Goal: Contribute content

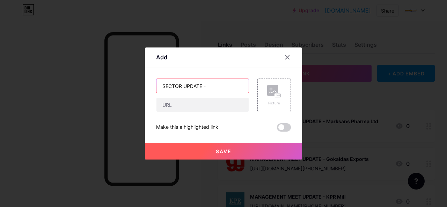
paste input "Textiles"
type input "SECTOR UPDATE - Textiles"
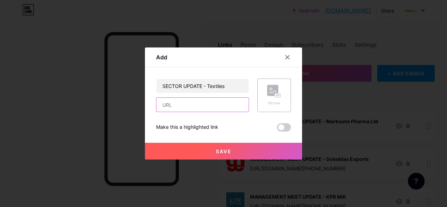
click at [176, 103] on input "text" at bounding box center [202, 105] width 92 height 14
paste input "[URL][DOMAIN_NAME][PHONE_NUMBER]"
type input "[URL][DOMAIN_NAME][PHONE_NUMBER]"
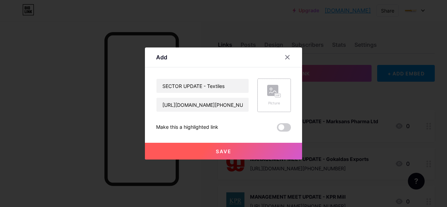
click at [272, 89] on rect at bounding box center [272, 90] width 11 height 11
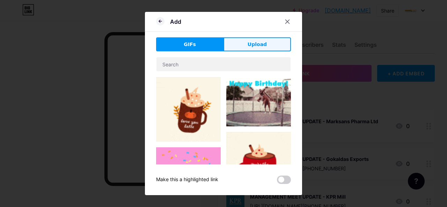
click at [240, 48] on button "Upload" at bounding box center [256, 44] width 67 height 14
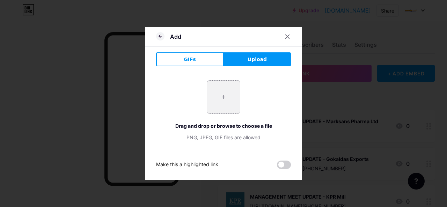
click at [220, 100] on input "file" at bounding box center [223, 97] width 33 height 33
type input "C:\fakepath\vibrant-threads-textiles-create-colorful-display-shelves-craft-stor…"
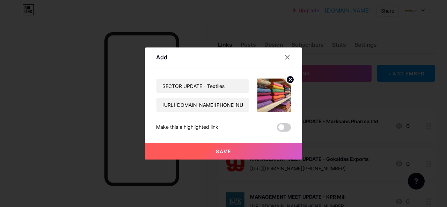
click at [226, 153] on span "Save" at bounding box center [224, 151] width 16 height 6
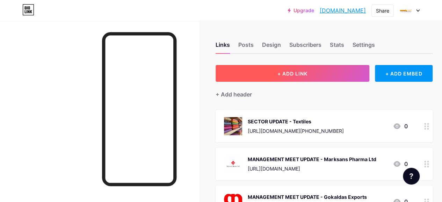
click at [264, 68] on button "+ ADD LINK" at bounding box center [292, 73] width 154 height 17
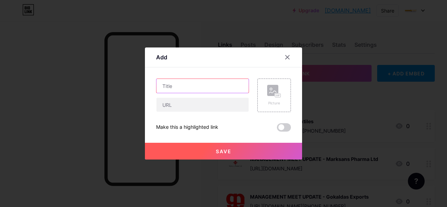
click at [182, 89] on input "text" at bounding box center [202, 86] width 92 height 14
paste input "INDIA ECONOMY"
paste input "India Economy & Strategy"
type input "INDIA ECONOMY - India Economy & Strategy"
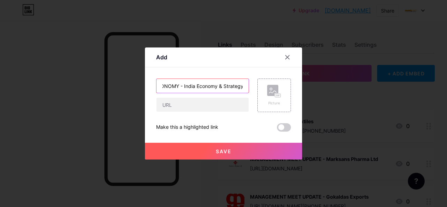
scroll to position [0, 0]
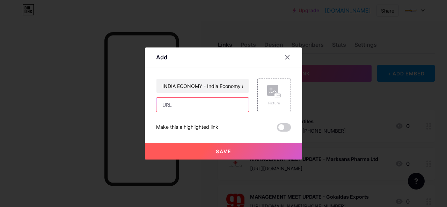
click at [176, 104] on input "text" at bounding box center [202, 105] width 92 height 14
paste input "[URL][DOMAIN_NAME]"
type input "[URL][DOMAIN_NAME]"
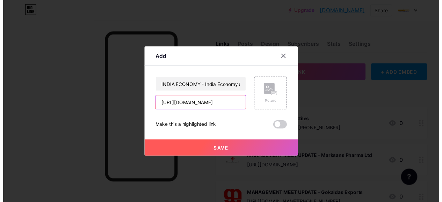
scroll to position [0, 0]
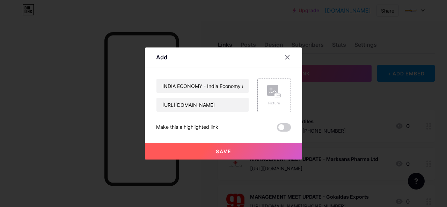
click at [279, 100] on div "Picture" at bounding box center [274, 95] width 14 height 21
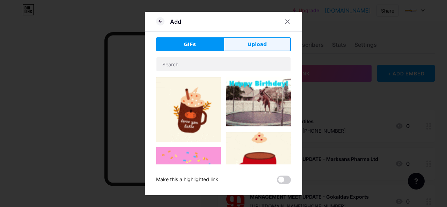
click at [261, 44] on span "Upload" at bounding box center [257, 44] width 19 height 7
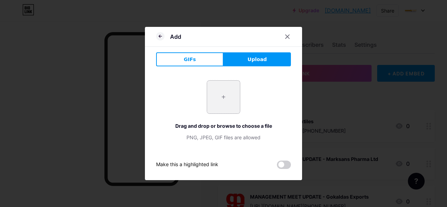
click at [223, 95] on input "file" at bounding box center [223, 97] width 33 height 33
type input "C:\fakepath\indian-rupee-symbol-with-india-map-insurance-investment-trading-bac…"
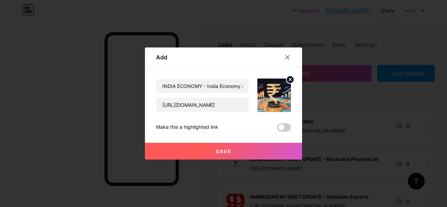
click at [230, 156] on button "Save" at bounding box center [223, 151] width 157 height 17
